Goal: Download file/media

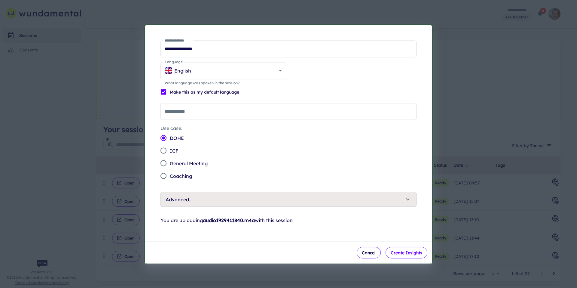
click at [394, 253] on button "Create Insights" at bounding box center [407, 251] width 42 height 11
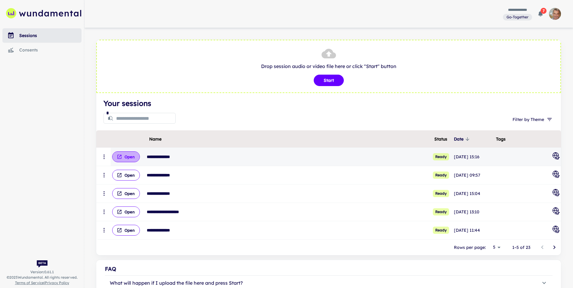
click at [134, 157] on button "Open" at bounding box center [126, 156] width 28 height 11
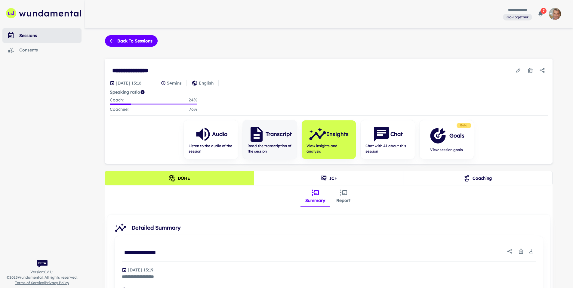
click at [269, 137] on h6 "Transcript" at bounding box center [278, 134] width 26 height 8
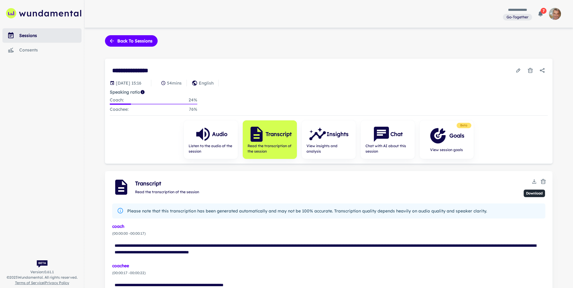
click at [534, 181] on icon "Download" at bounding box center [533, 181] width 2 height 1
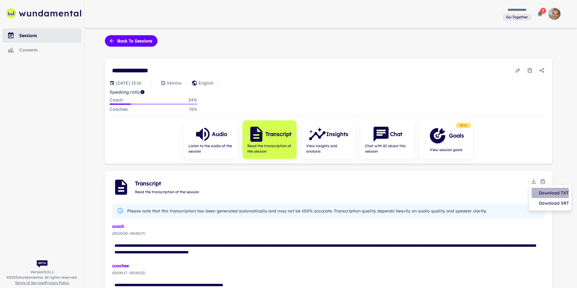
click at [558, 193] on li "Download TXT" at bounding box center [550, 193] width 37 height 10
